Goal: Check status: Check status

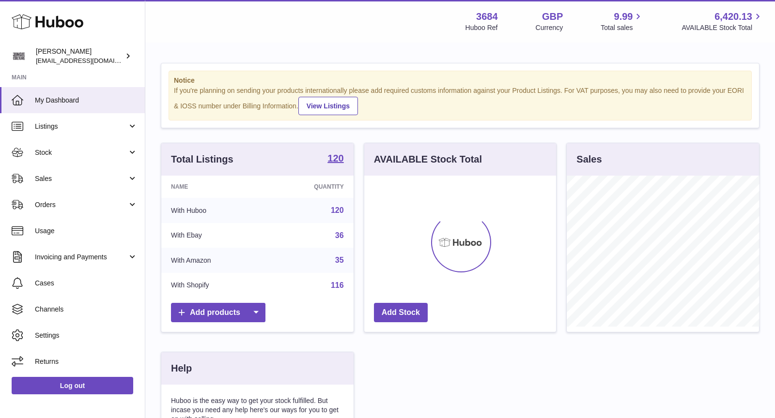
scroll to position [151, 192]
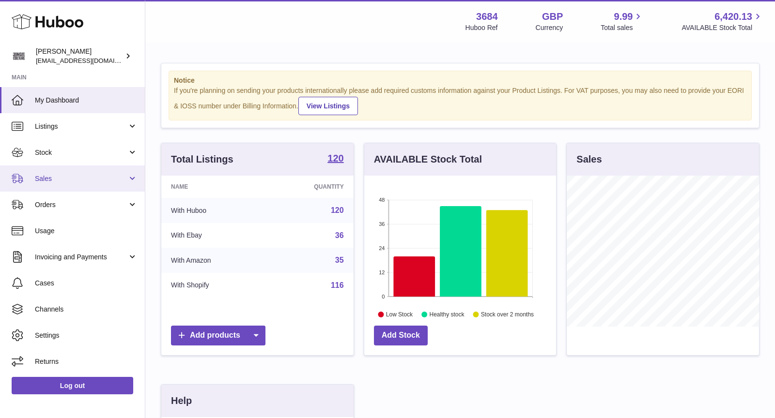
click at [70, 178] on span "Sales" at bounding box center [81, 178] width 93 height 9
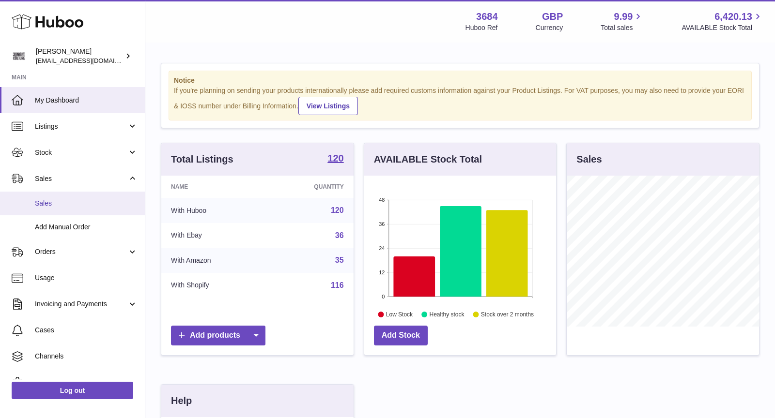
click at [63, 207] on span "Sales" at bounding box center [86, 203] width 103 height 9
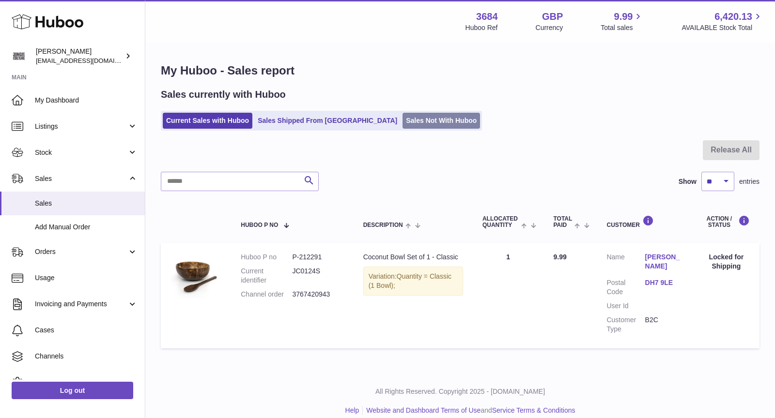
click at [403, 115] on link "Sales Not With Huboo" at bounding box center [441, 121] width 77 height 16
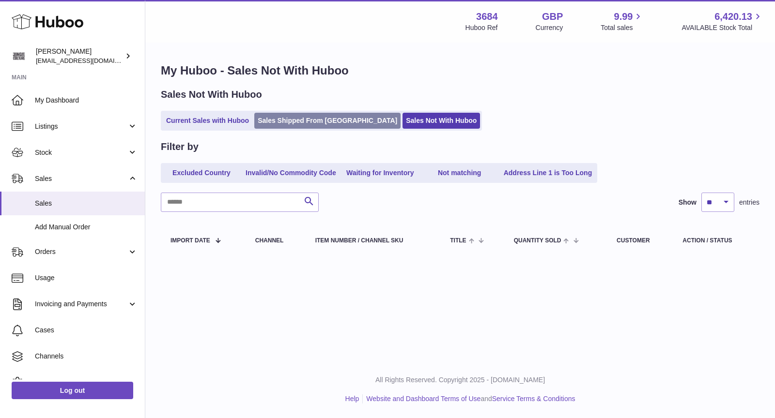
click at [275, 118] on link "Sales Shipped From [GEOGRAPHIC_DATA]" at bounding box center [327, 121] width 146 height 16
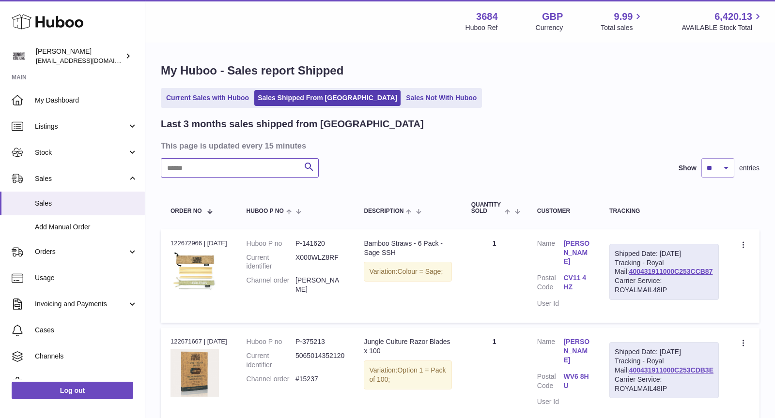
click at [237, 167] on input "text" at bounding box center [240, 167] width 158 height 19
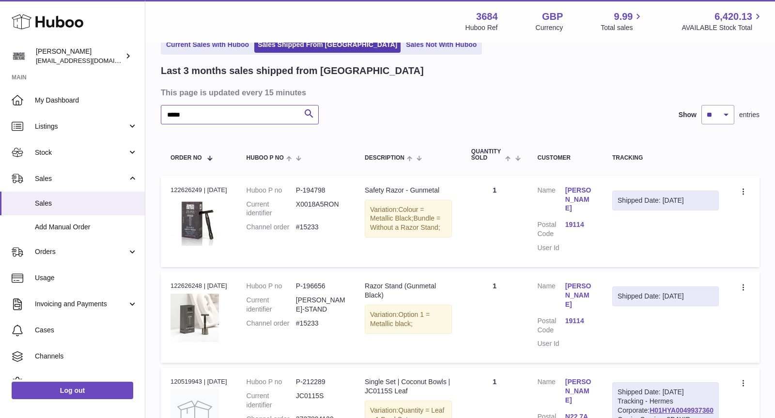
scroll to position [54, 0]
type input "*****"
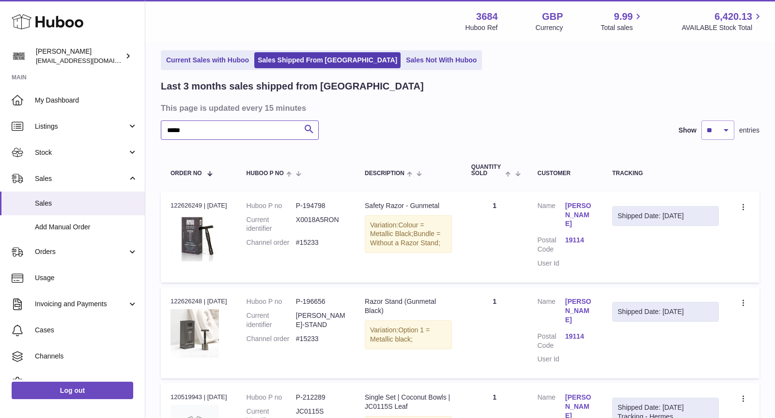
scroll to position [0, 0]
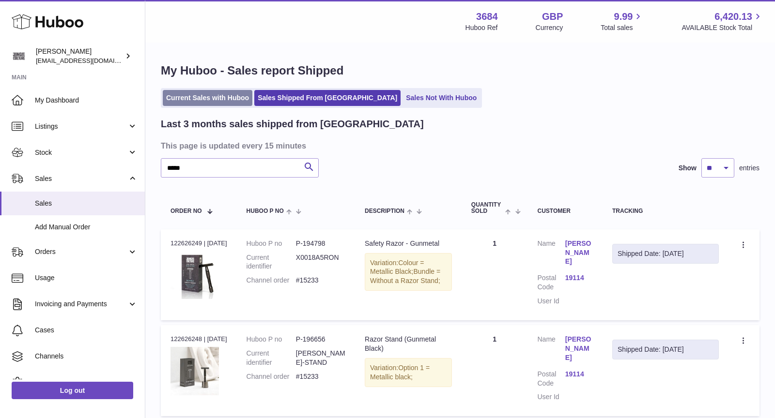
click at [204, 95] on link "Current Sales with Huboo" at bounding box center [208, 98] width 90 height 16
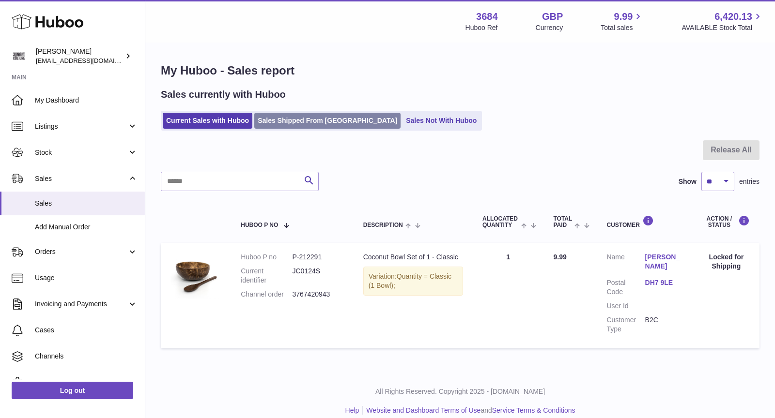
click at [294, 124] on link "Sales Shipped From [GEOGRAPHIC_DATA]" at bounding box center [327, 121] width 146 height 16
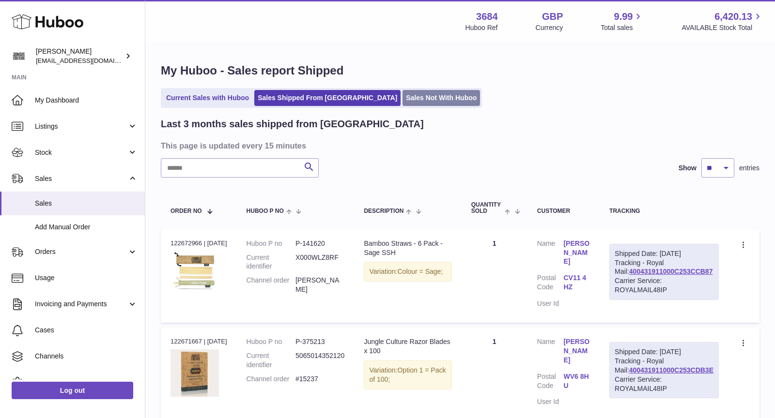
click at [403, 99] on link "Sales Not With Huboo" at bounding box center [441, 98] width 77 height 16
